Goal: Task Accomplishment & Management: Use online tool/utility

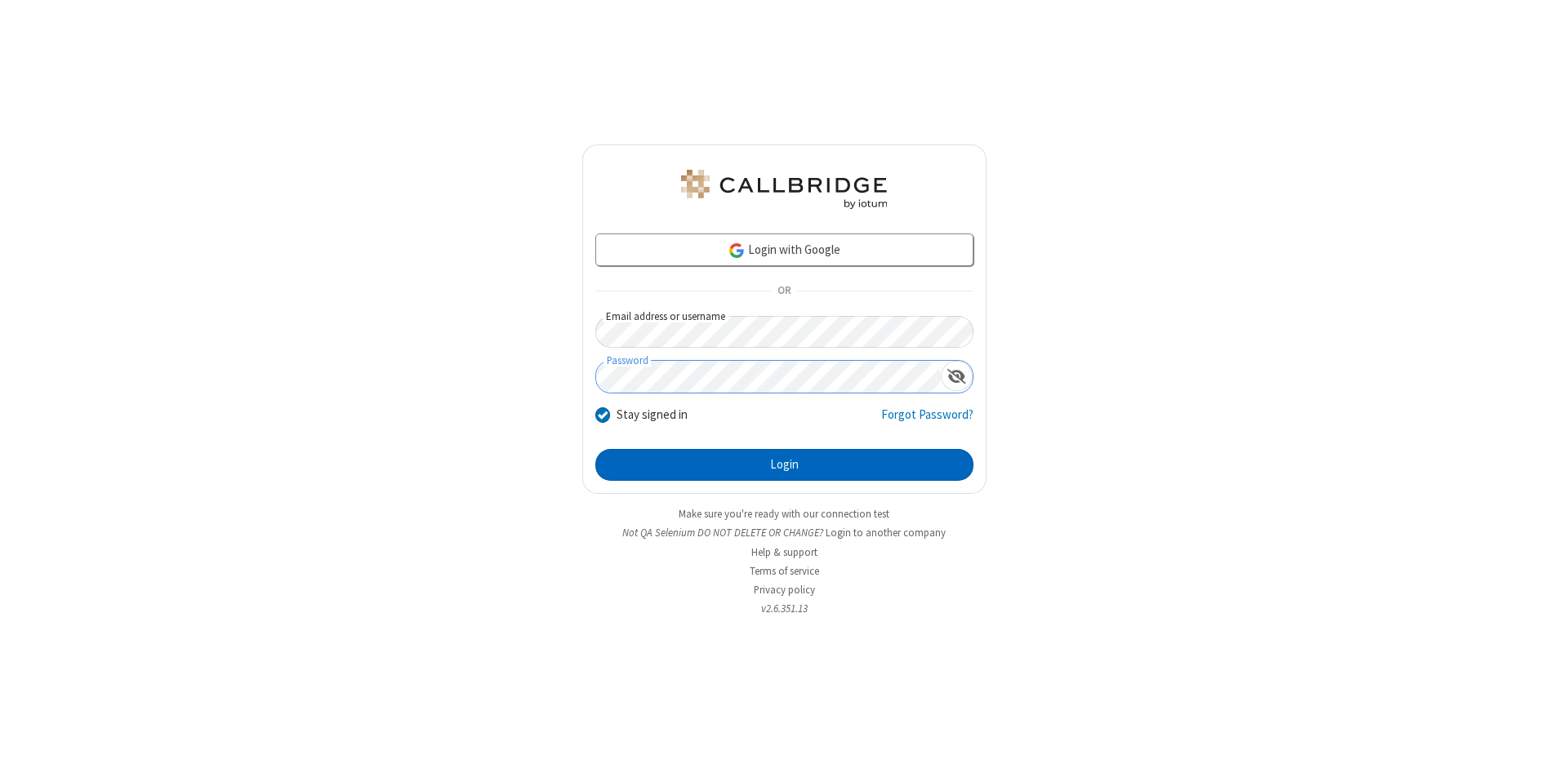
click at [784, 466] on button "Login" at bounding box center [784, 465] width 378 height 33
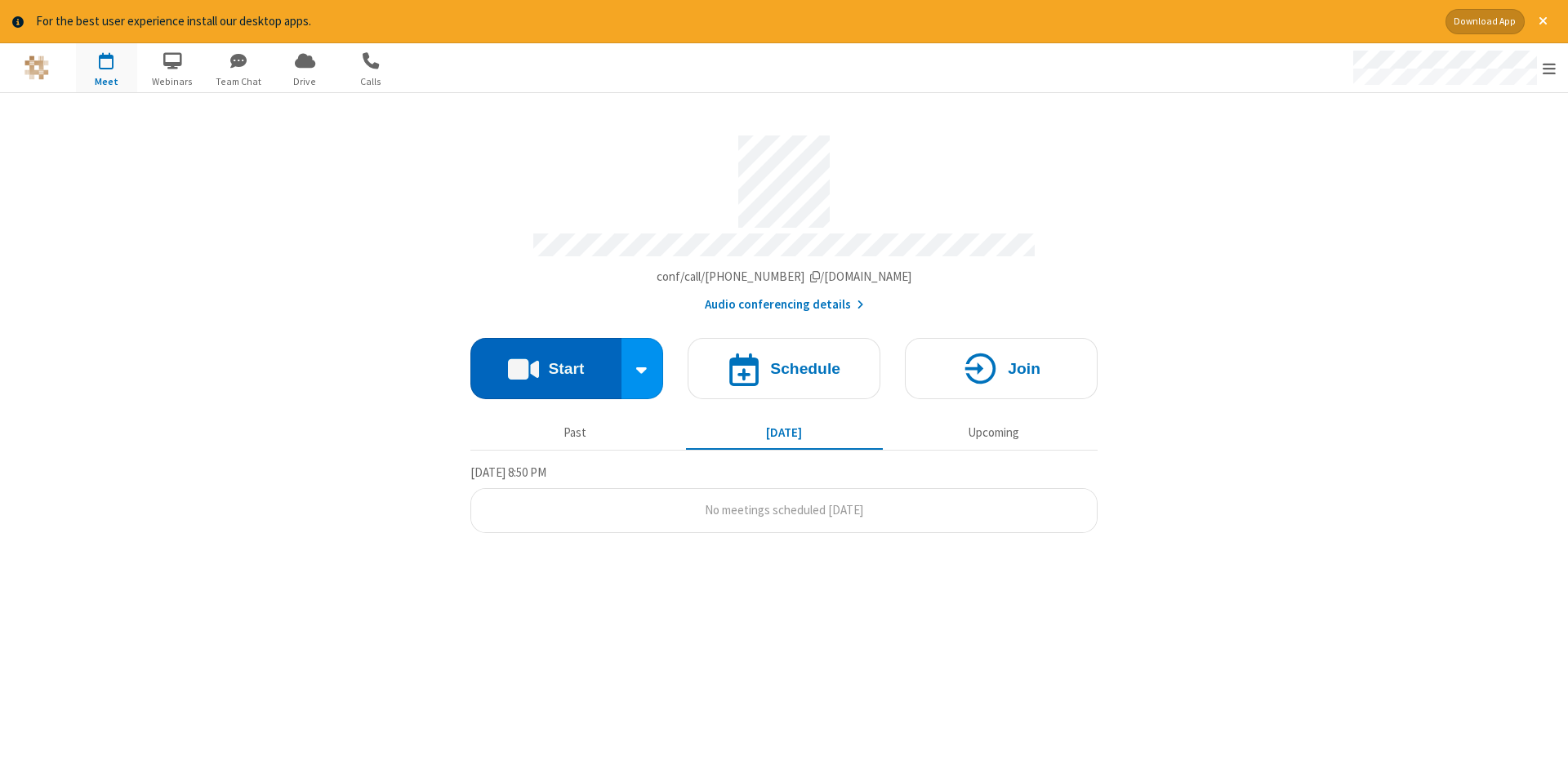
click at [545, 362] on button "Start" at bounding box center [545, 368] width 151 height 61
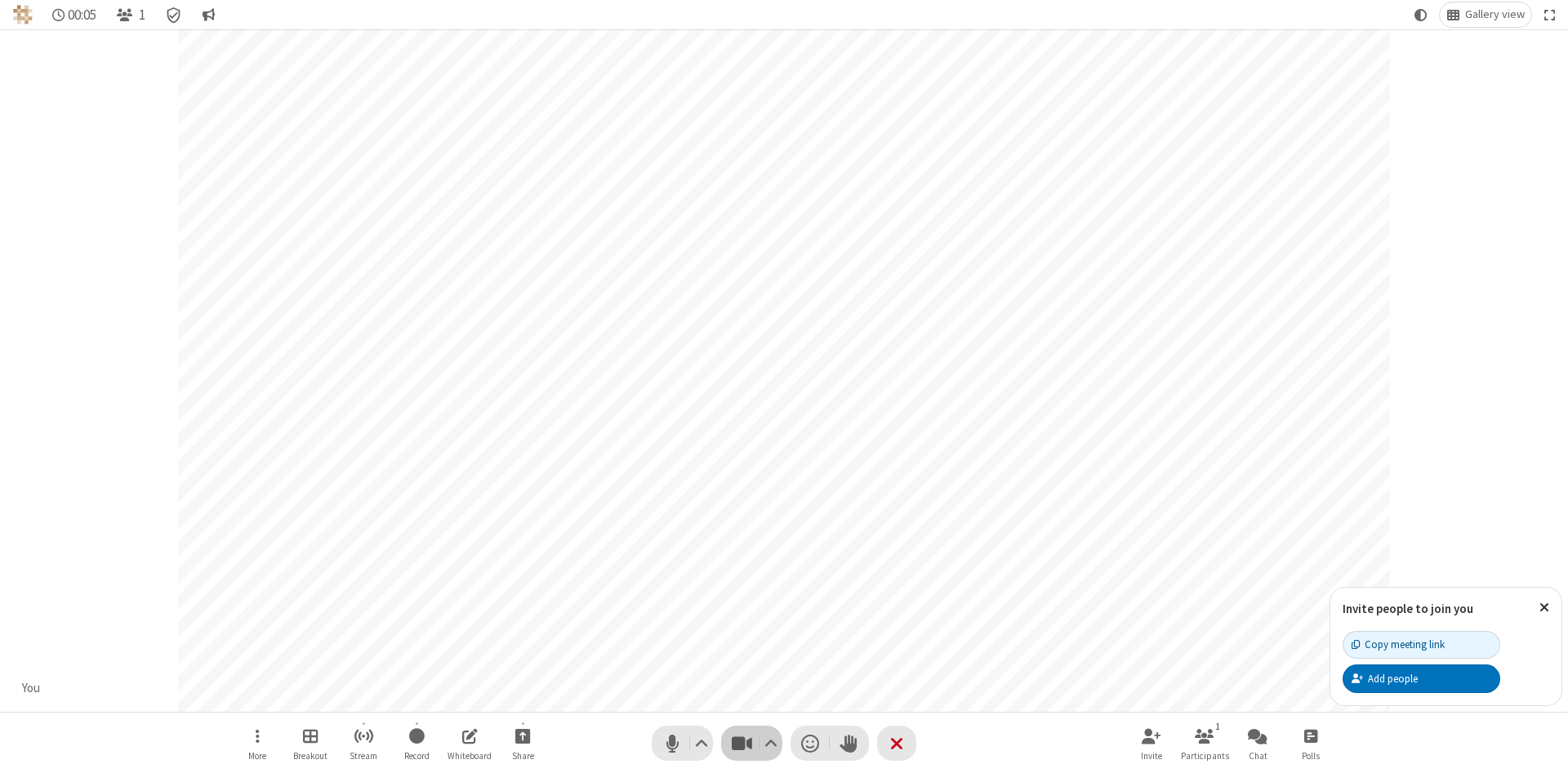
click at [741, 743] on span "Stop video (Alt+V)" at bounding box center [742, 743] width 25 height 24
click at [741, 743] on span "Start video (Alt+V)" at bounding box center [742, 743] width 25 height 24
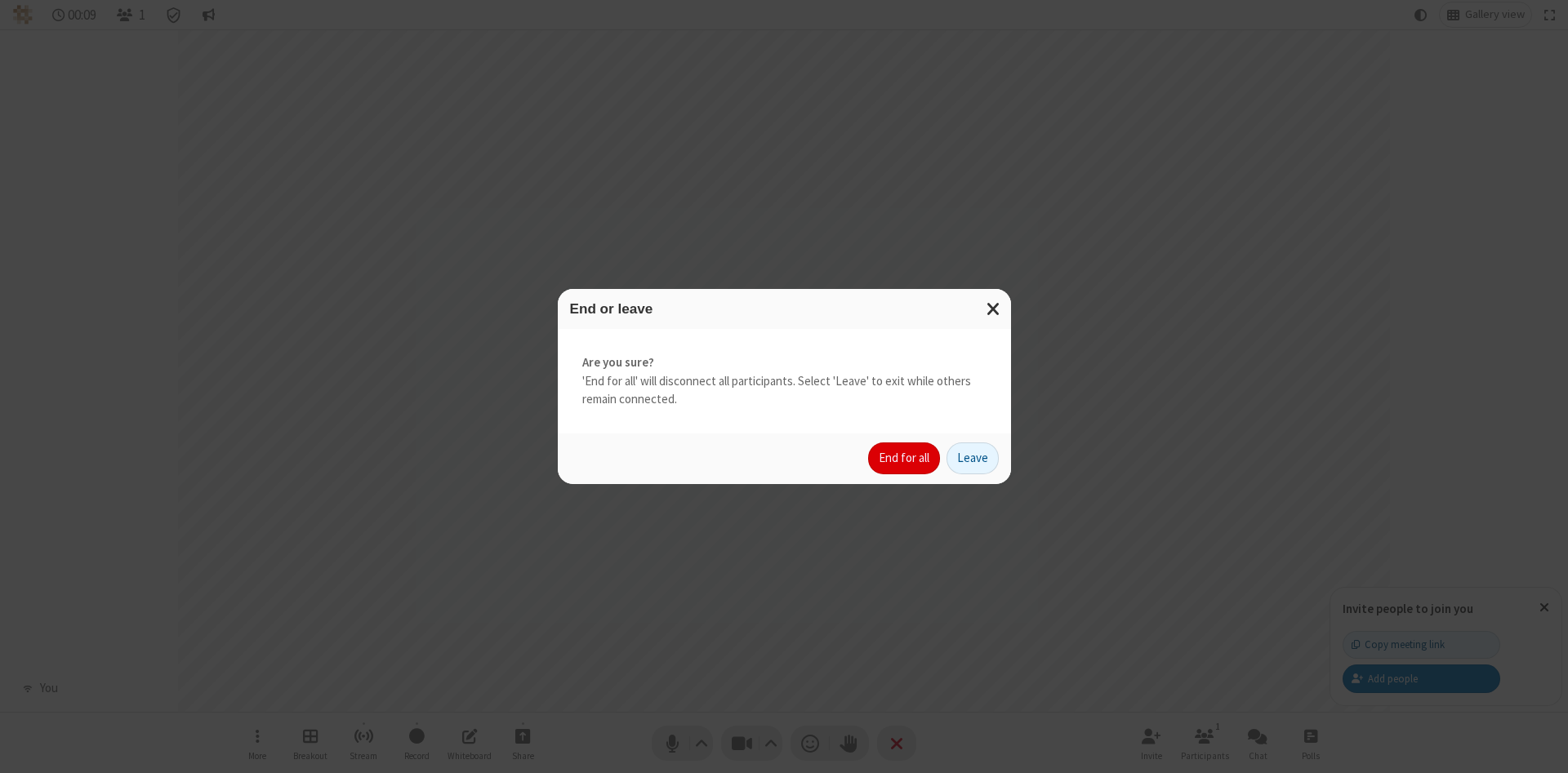
click at [905, 458] on button "End for all" at bounding box center [903, 459] width 72 height 33
